Goal: Browse casually

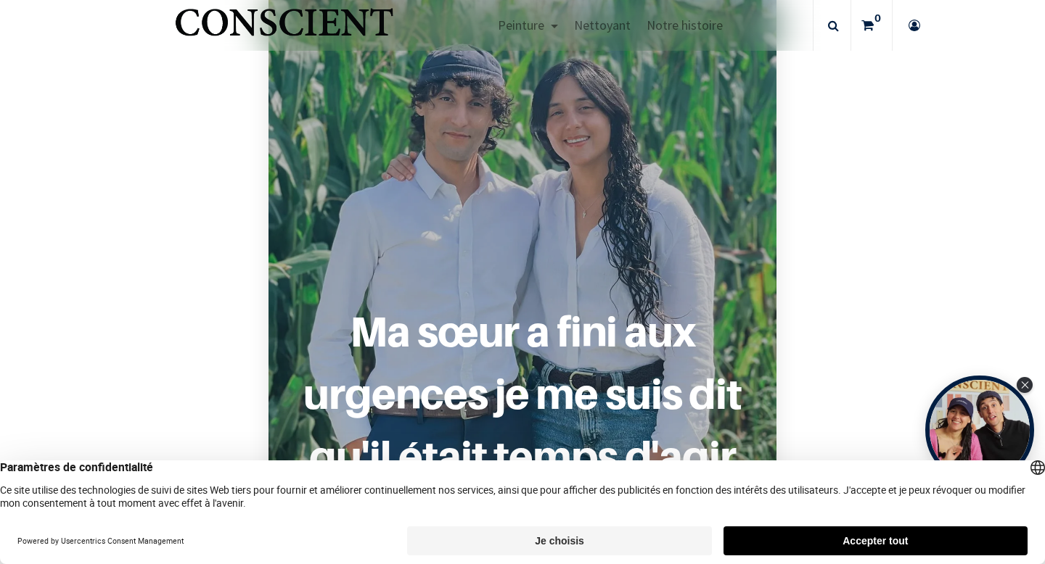
click at [810, 543] on button "Accepter tout" at bounding box center [875, 541] width 304 height 29
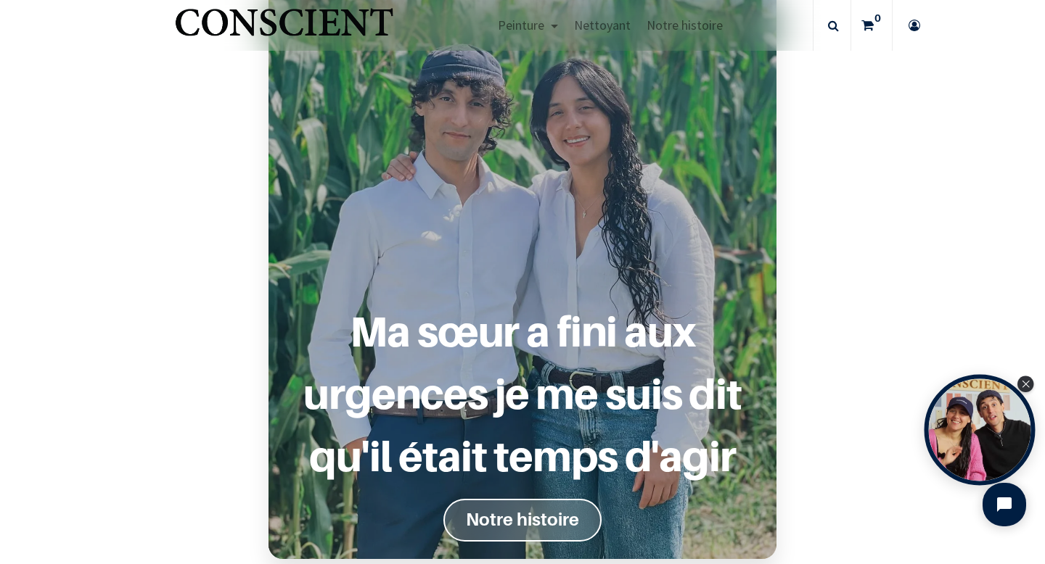
click at [963, 420] on div "Open Tolstoy widget" at bounding box center [979, 430] width 111 height 111
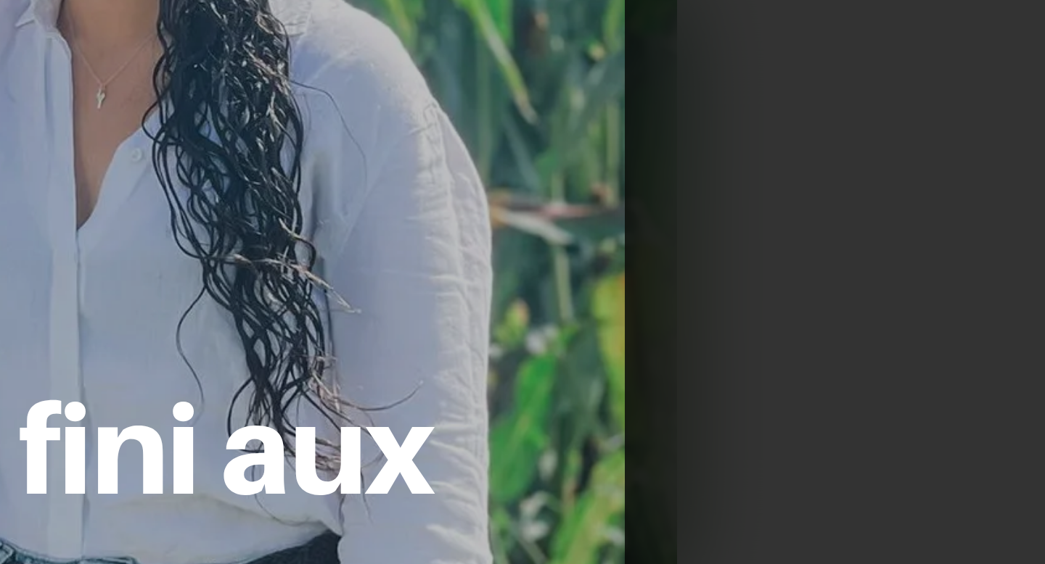
scroll to position [1094, 0]
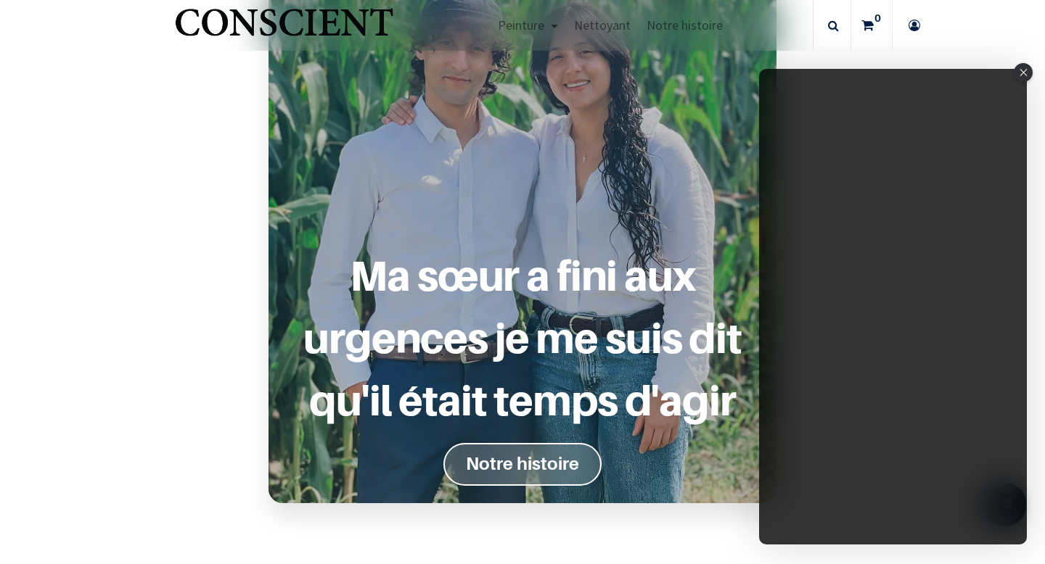
click at [1031, 69] on div "Close" at bounding box center [1022, 72] width 19 height 19
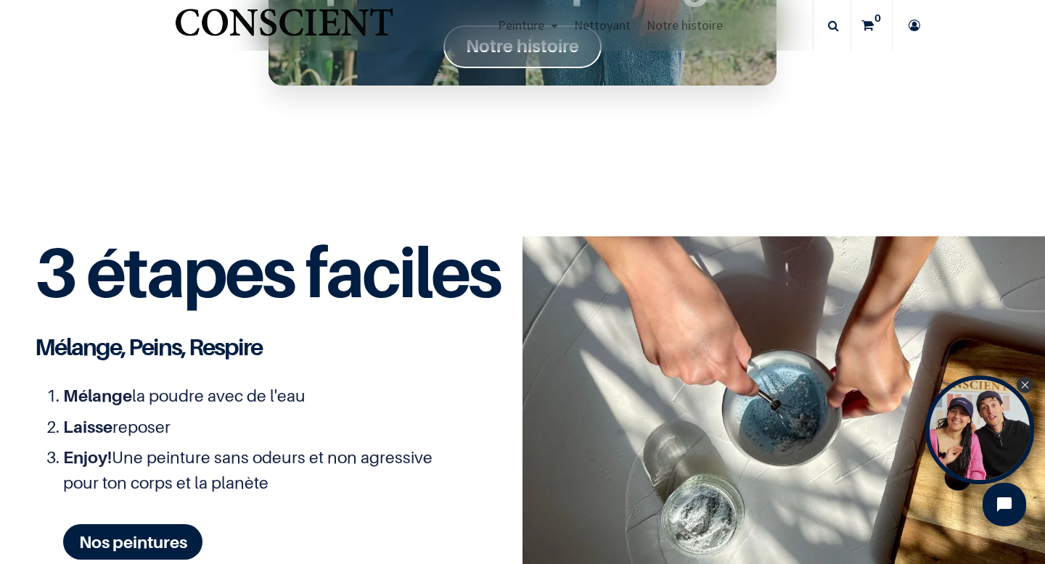
scroll to position [57, 0]
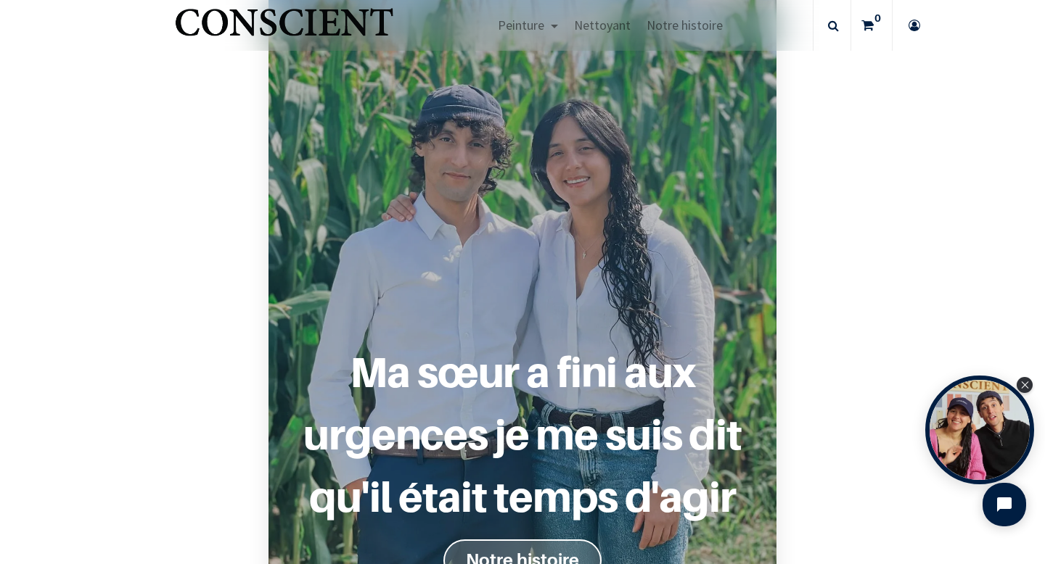
scroll to position [995, 0]
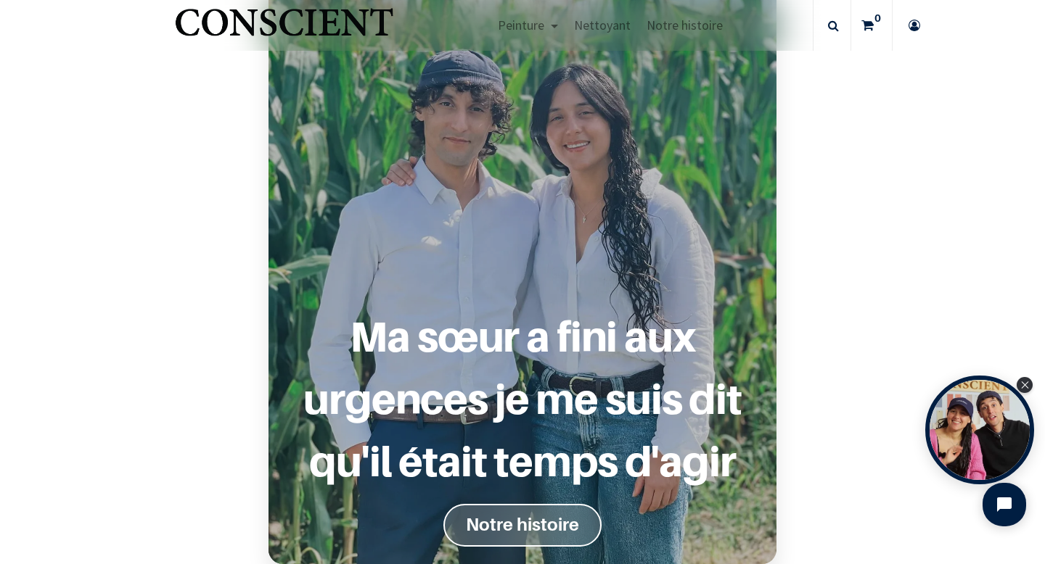
scroll to position [1047, 0]
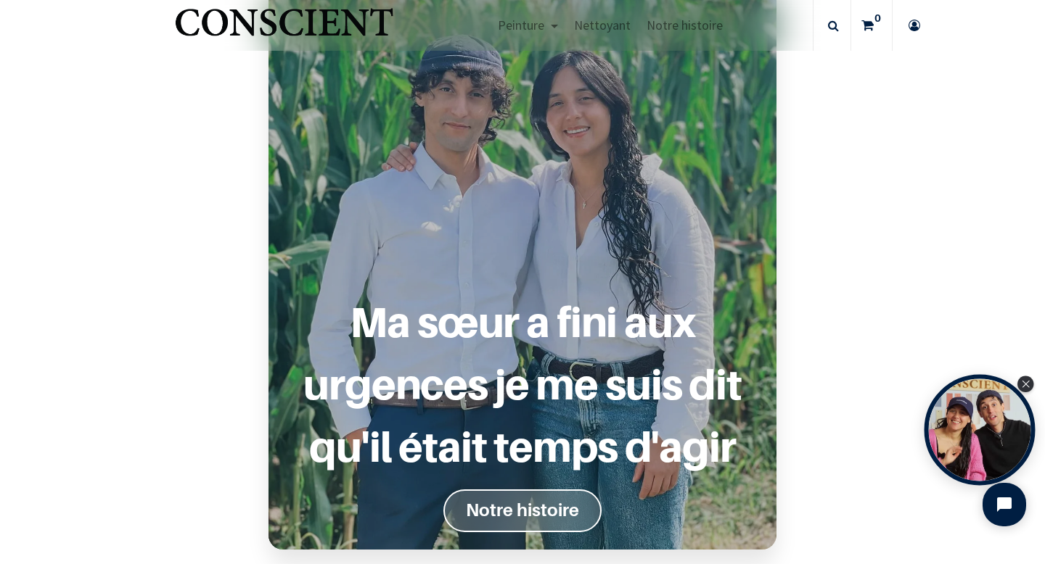
click at [954, 446] on div "Open Tolstoy widget" at bounding box center [979, 430] width 111 height 111
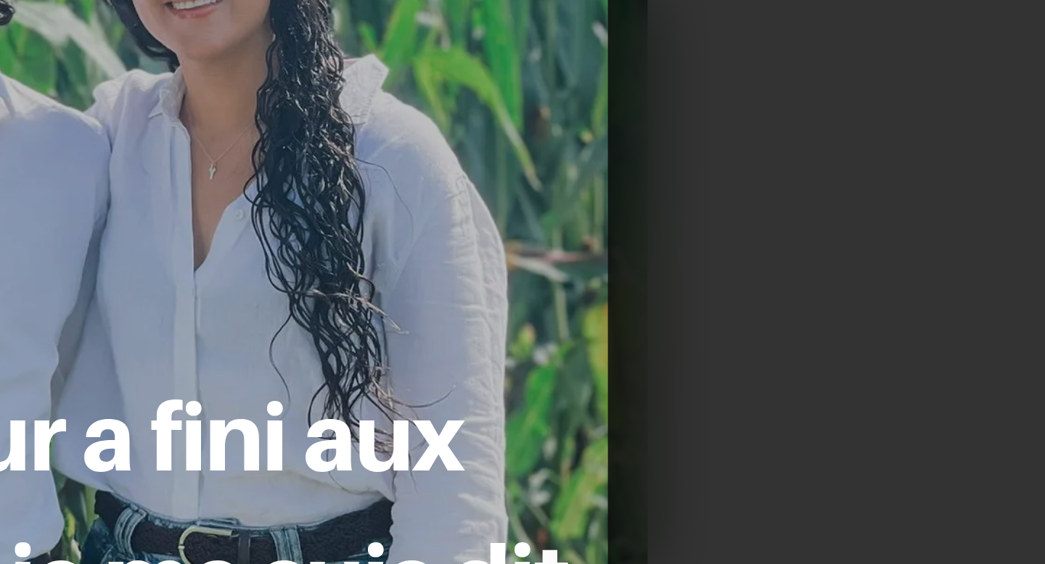
scroll to position [970, 0]
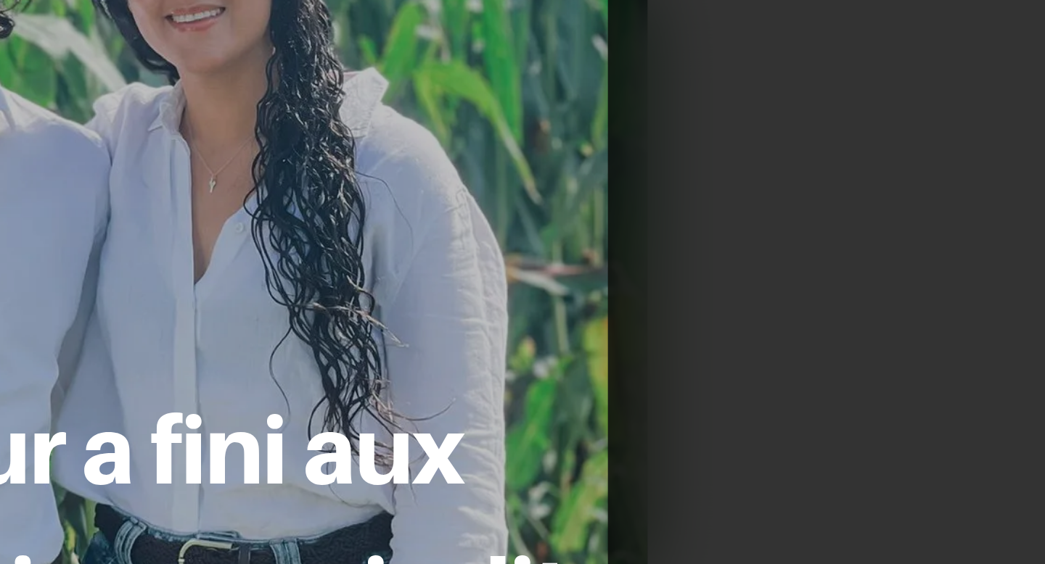
drag, startPoint x: 698, startPoint y: 261, endPoint x: 694, endPoint y: 300, distance: 38.6
click at [693, 302] on div "Ma sœur a fini aux urgences je me suis dit qu'il était temps d'agir Notre histo…" at bounding box center [522, 297] width 508 height 660
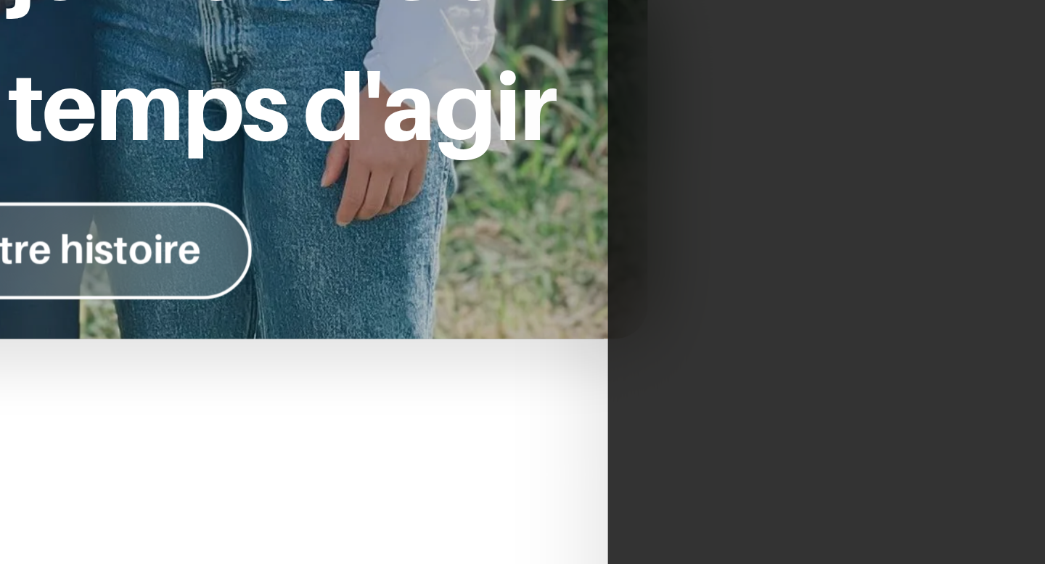
scroll to position [0, 0]
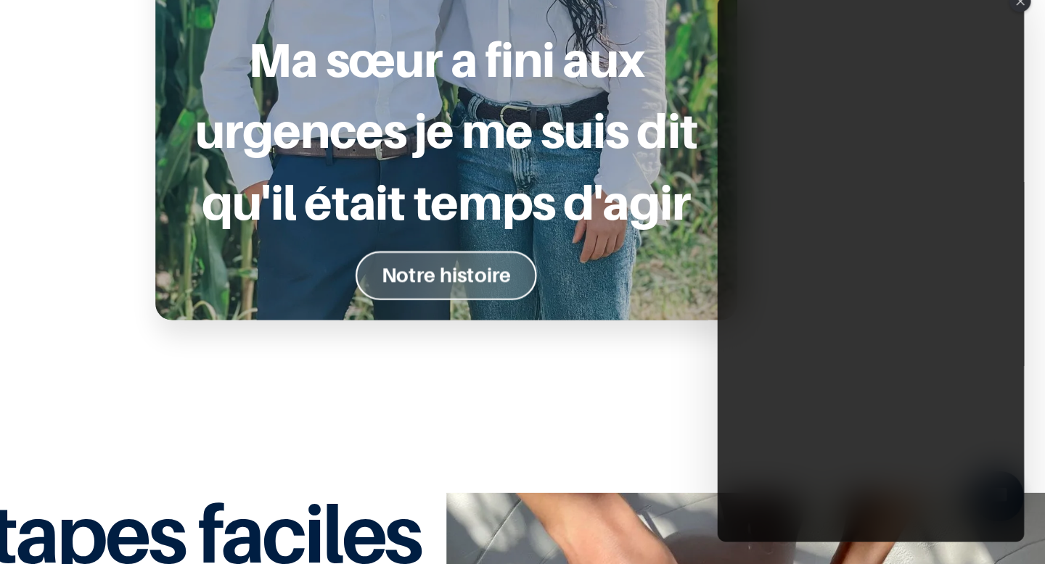
drag, startPoint x: 1039, startPoint y: 223, endPoint x: 1044, endPoint y: 185, distance: 38.0
click at [1044, 185] on section "Ma sœur a fini aux urgences je me suis dit qu'il était temps d'agir Notre histo…" at bounding box center [522, 41] width 1045 height 747
drag, startPoint x: 1039, startPoint y: 287, endPoint x: 1039, endPoint y: 230, distance: 57.3
click at [1039, 230] on section "Ma sœur a fini aux urgences je me suis dit qu'il était temps d'agir Notre histo…" at bounding box center [522, 41] width 1045 height 747
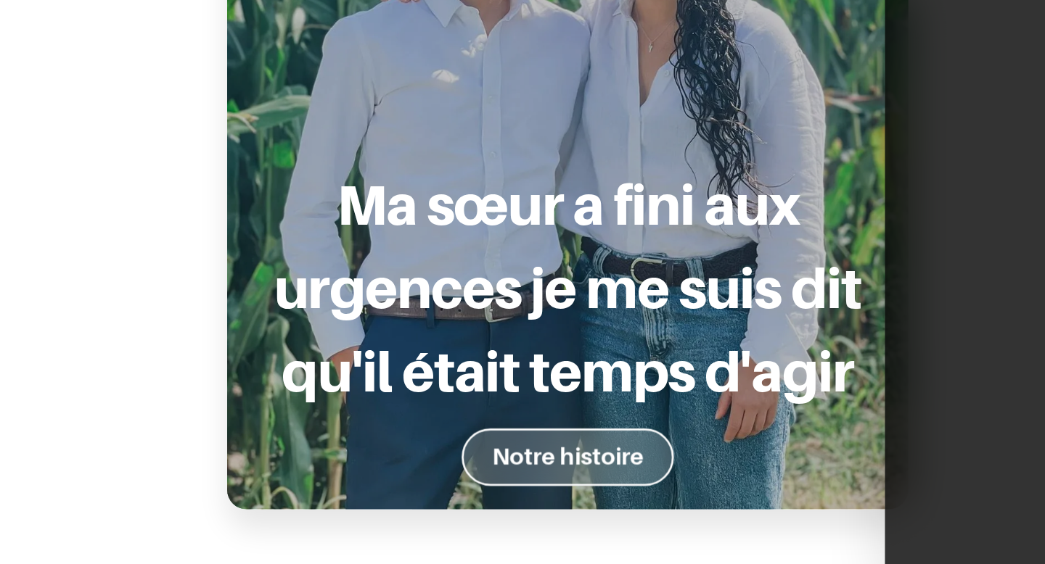
scroll to position [1093, 0]
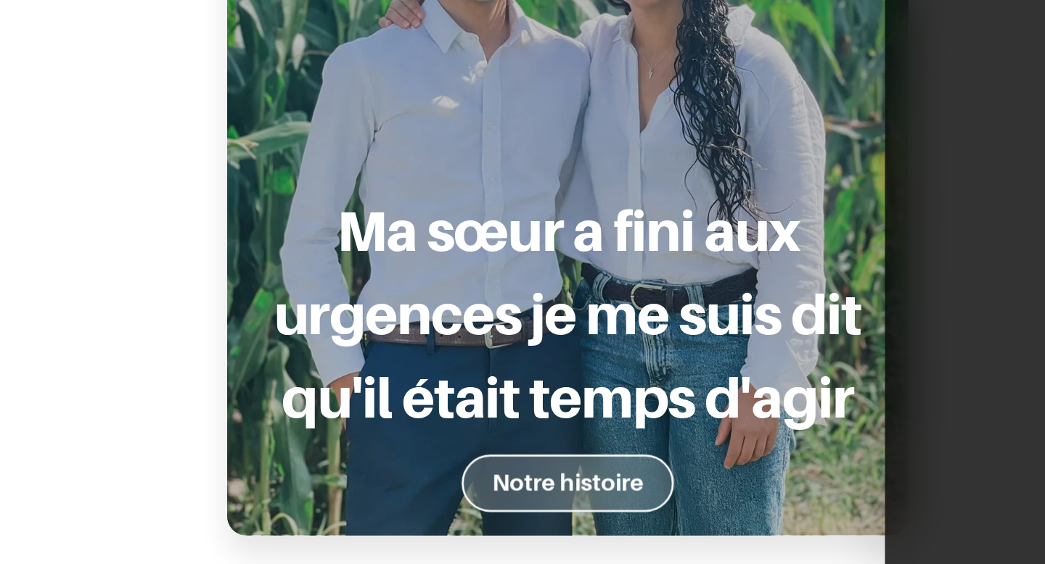
drag, startPoint x: 186, startPoint y: 275, endPoint x: 184, endPoint y: 324, distance: 49.3
click at [186, 325] on section "Ma sœur a fini aux urgences je me suis dit qu'il était temps d'agir Notre histo…" at bounding box center [522, 194] width 1045 height 747
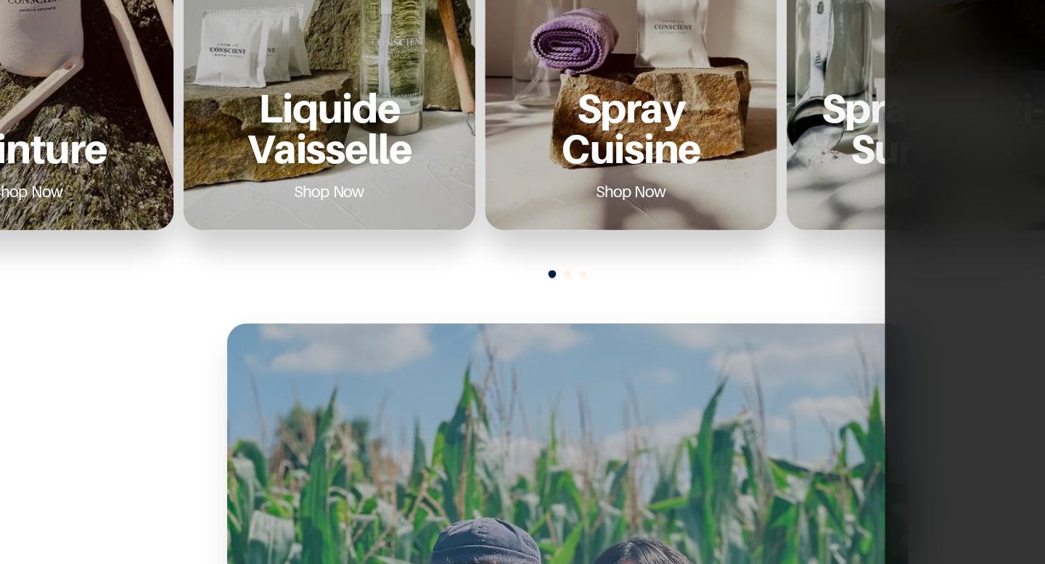
scroll to position [244, 0]
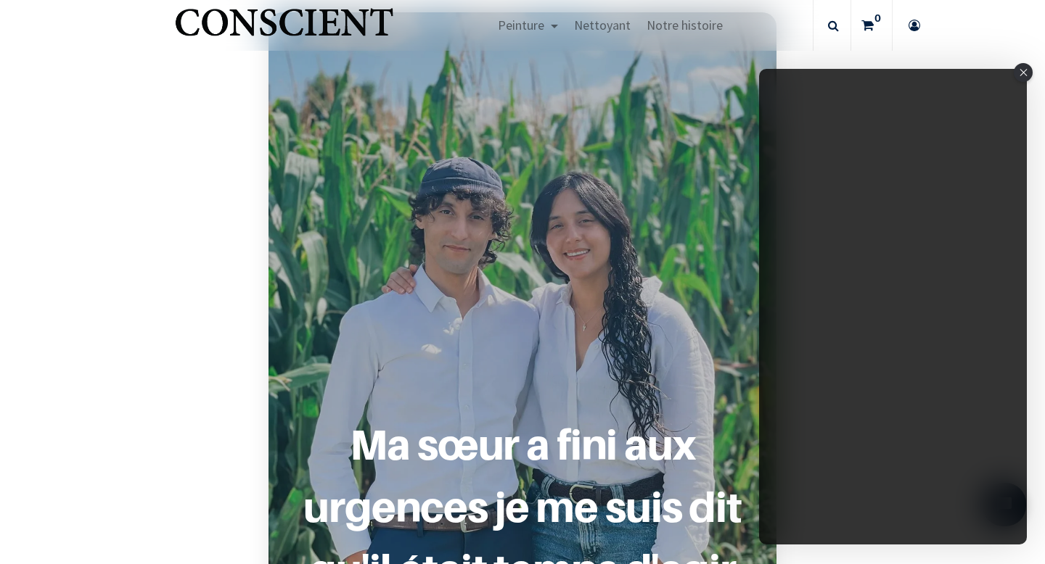
scroll to position [946, 0]
